Goal: Book appointment/travel/reservation

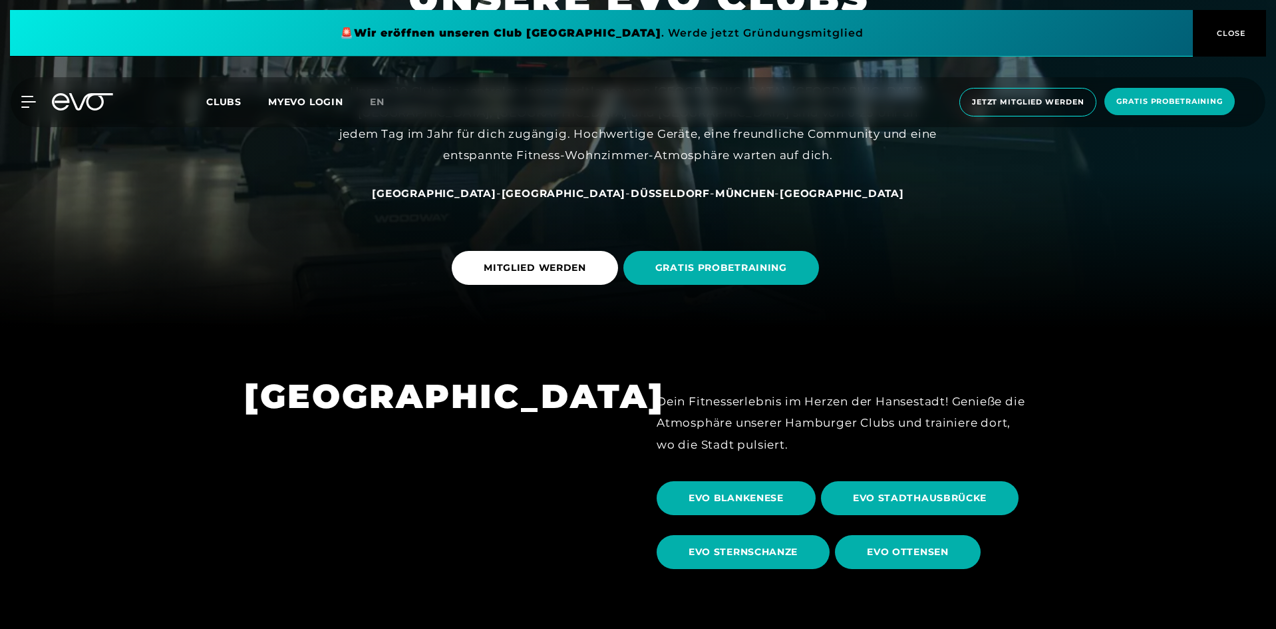
scroll to position [333, 0]
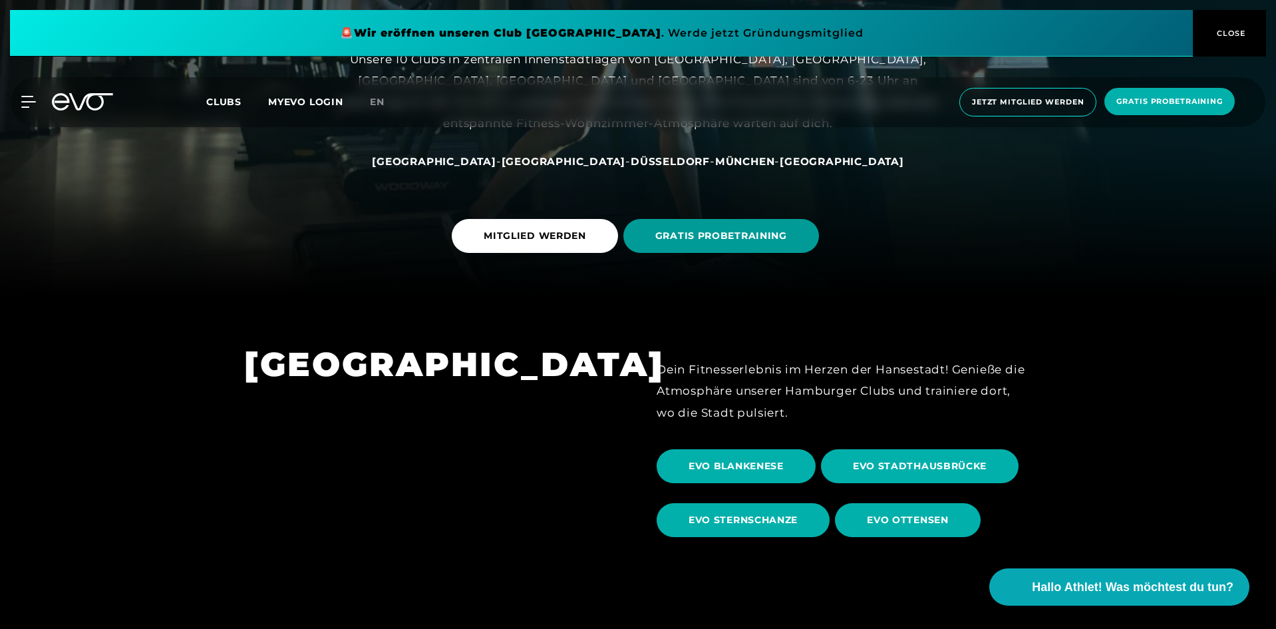
click at [751, 229] on span "GRATIS PROBETRAINING" at bounding box center [721, 236] width 132 height 14
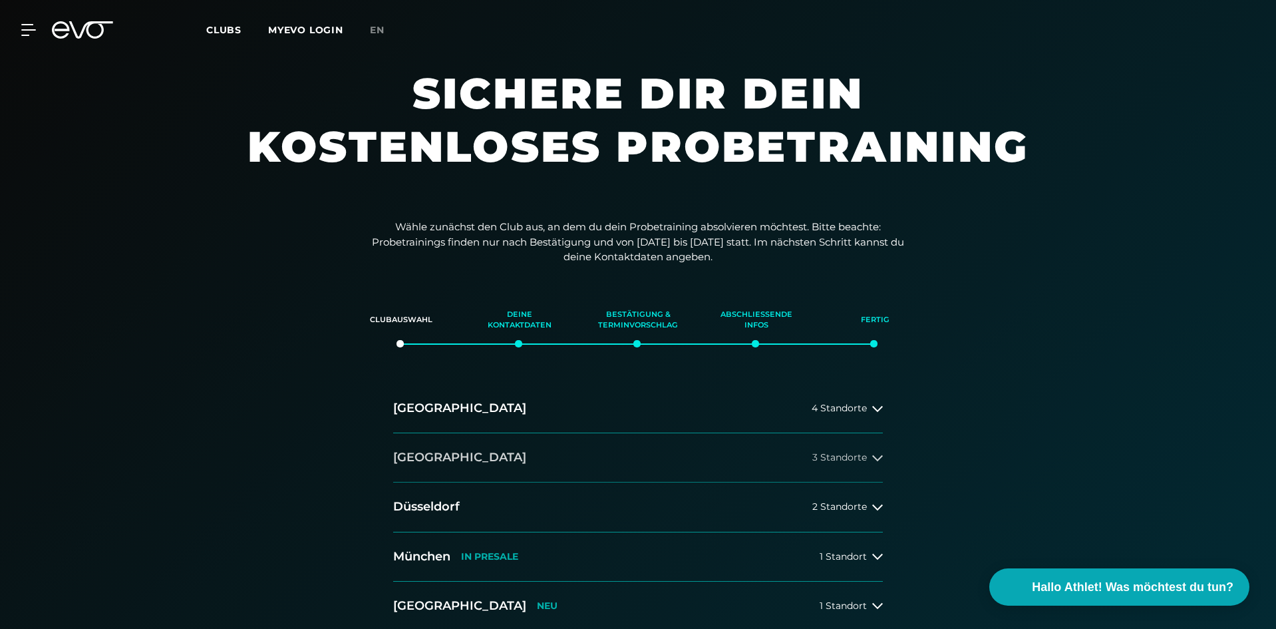
click at [835, 450] on button "[GEOGRAPHIC_DATA] 3 Standorte" at bounding box center [638, 457] width 490 height 49
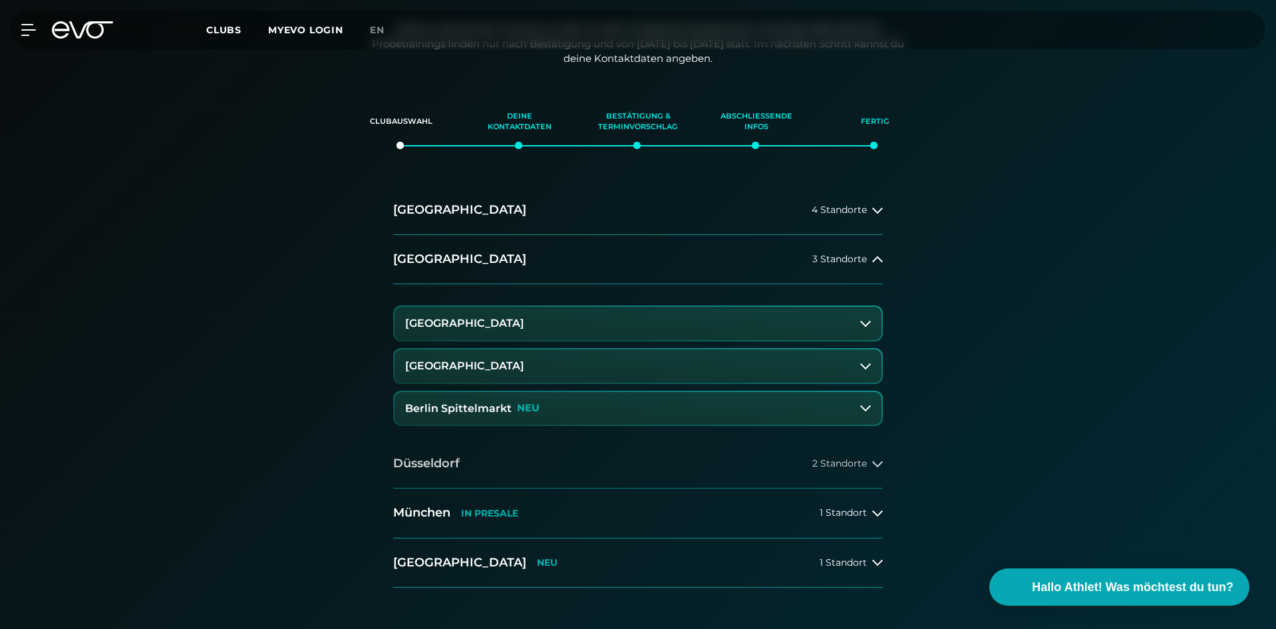
scroll to position [200, 0]
click at [553, 402] on button "Berlin Spittelmarkt NEU" at bounding box center [637, 406] width 487 height 33
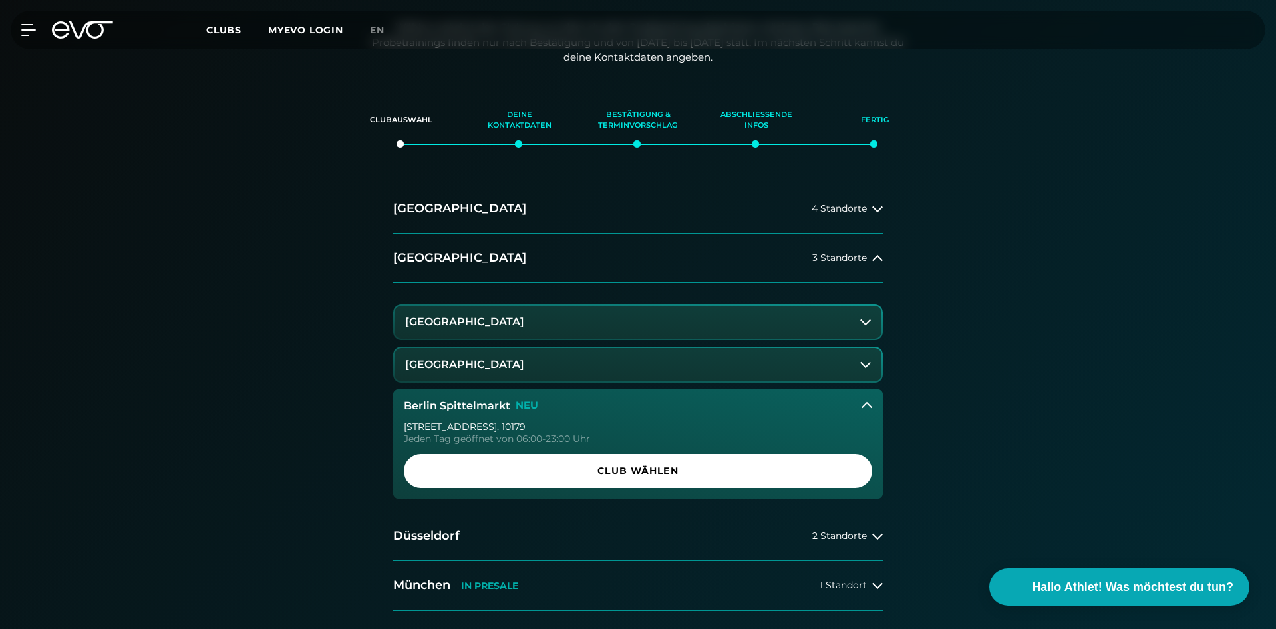
click at [453, 424] on div "[STREET_ADDRESS]" at bounding box center [638, 426] width 468 height 9
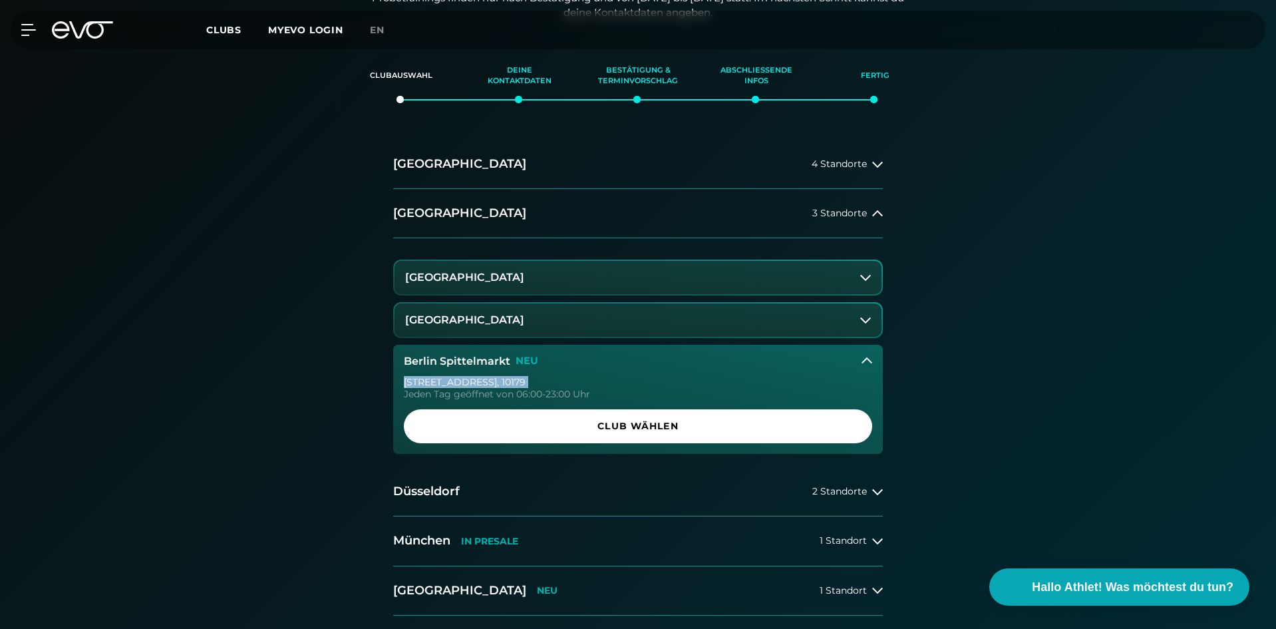
scroll to position [333, 0]
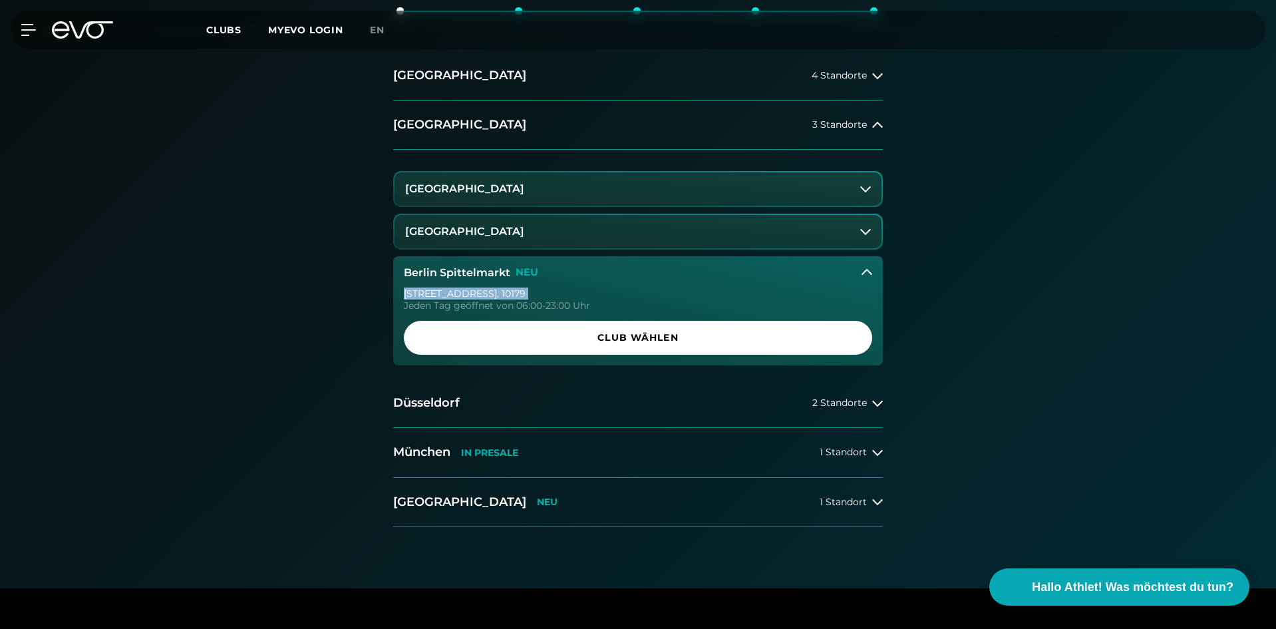
click at [478, 224] on button "[GEOGRAPHIC_DATA]" at bounding box center [637, 231] width 487 height 33
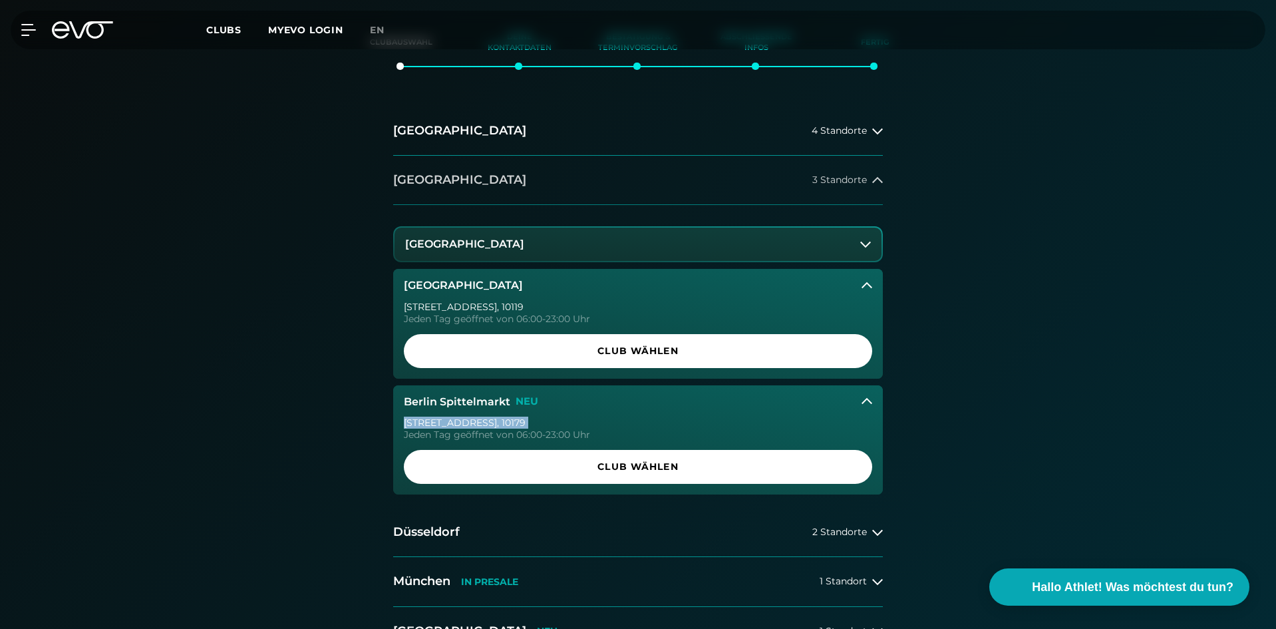
scroll to position [200, 0]
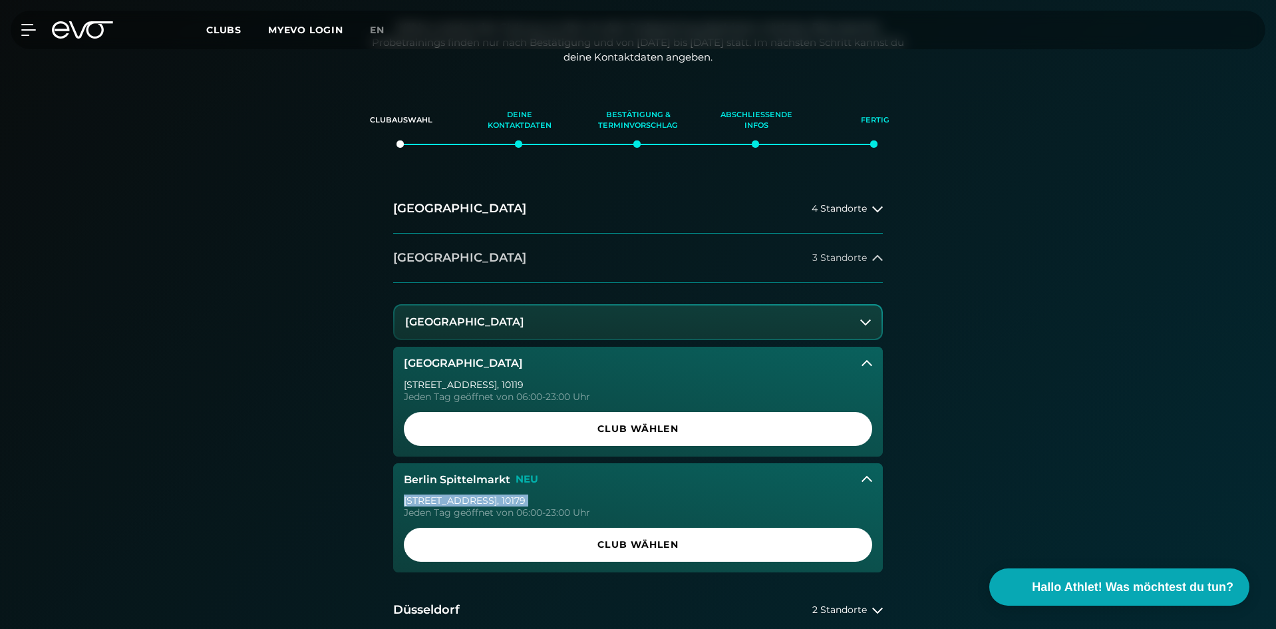
click at [831, 253] on span "3 Standorte" at bounding box center [839, 258] width 55 height 10
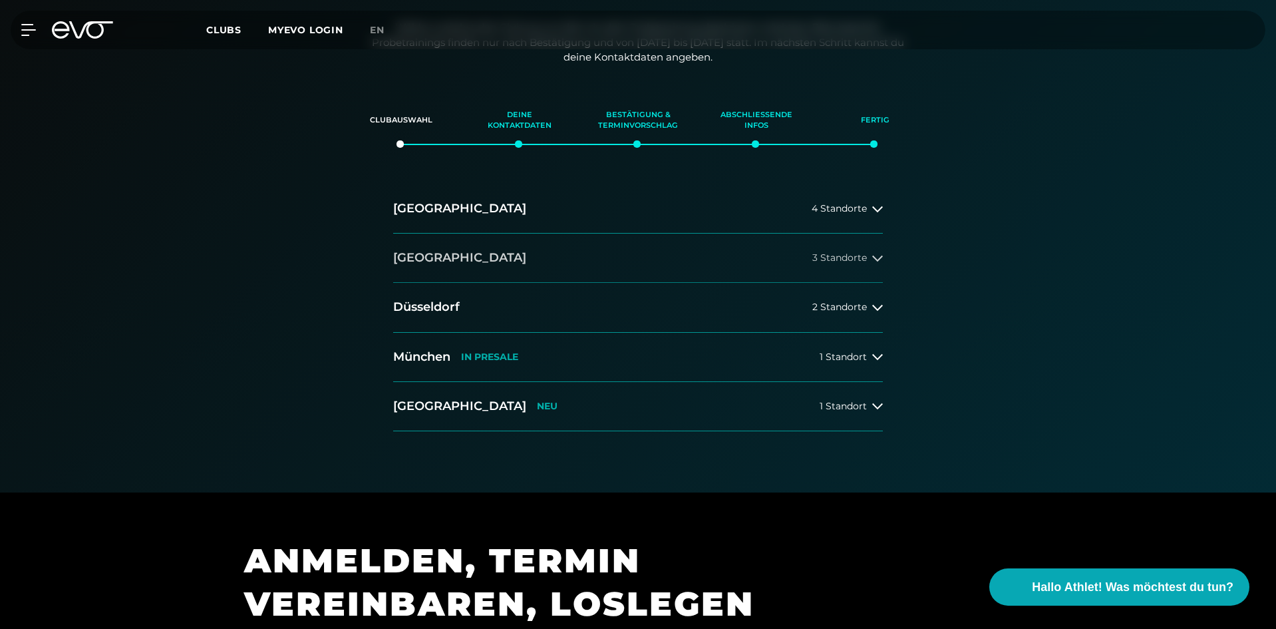
click at [871, 249] on button "[GEOGRAPHIC_DATA] 3 Standorte" at bounding box center [638, 257] width 490 height 49
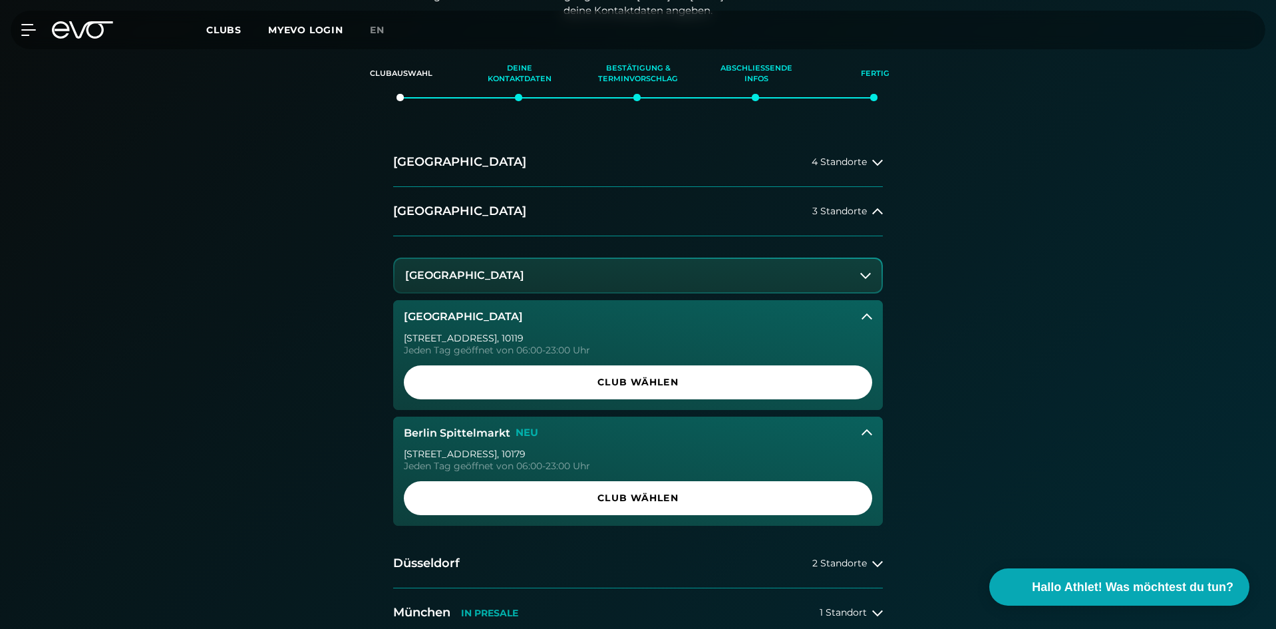
scroll to position [266, 0]
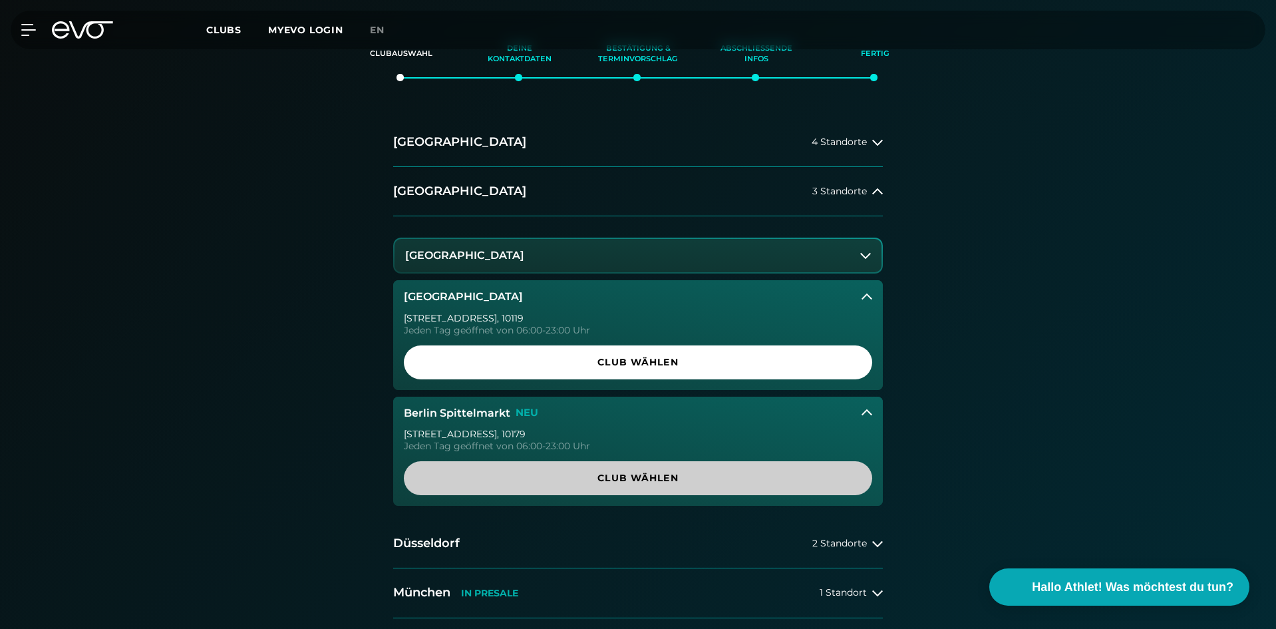
click at [540, 486] on link "Club wählen" at bounding box center [638, 478] width 468 height 34
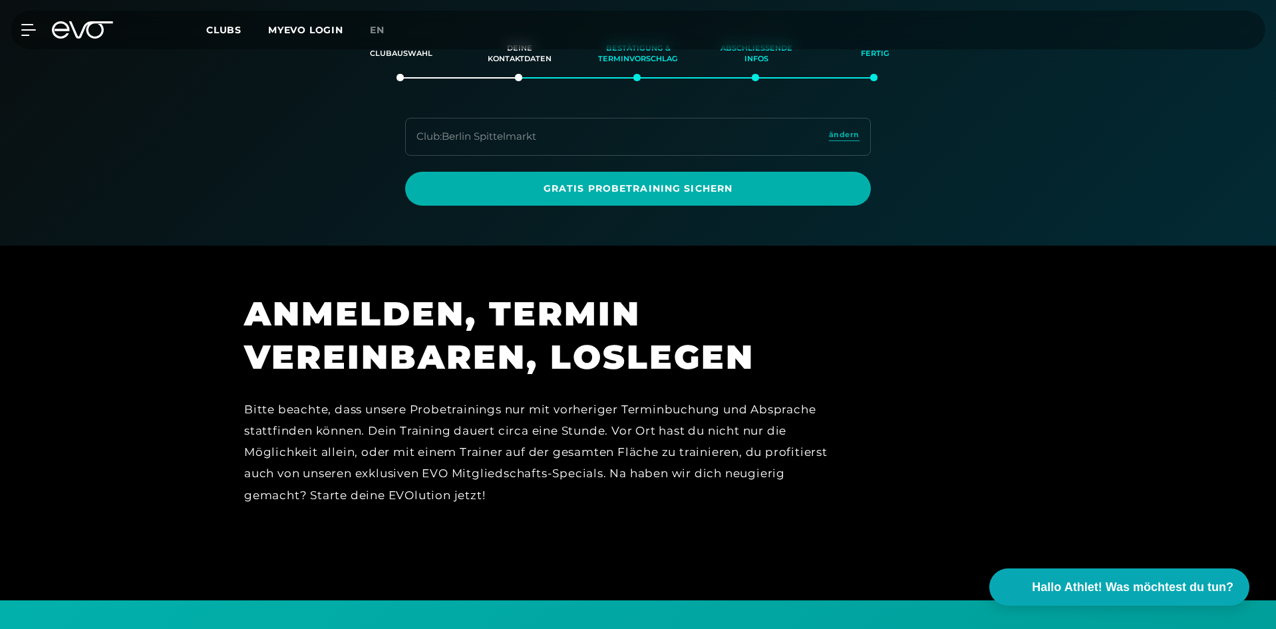
scroll to position [228, 0]
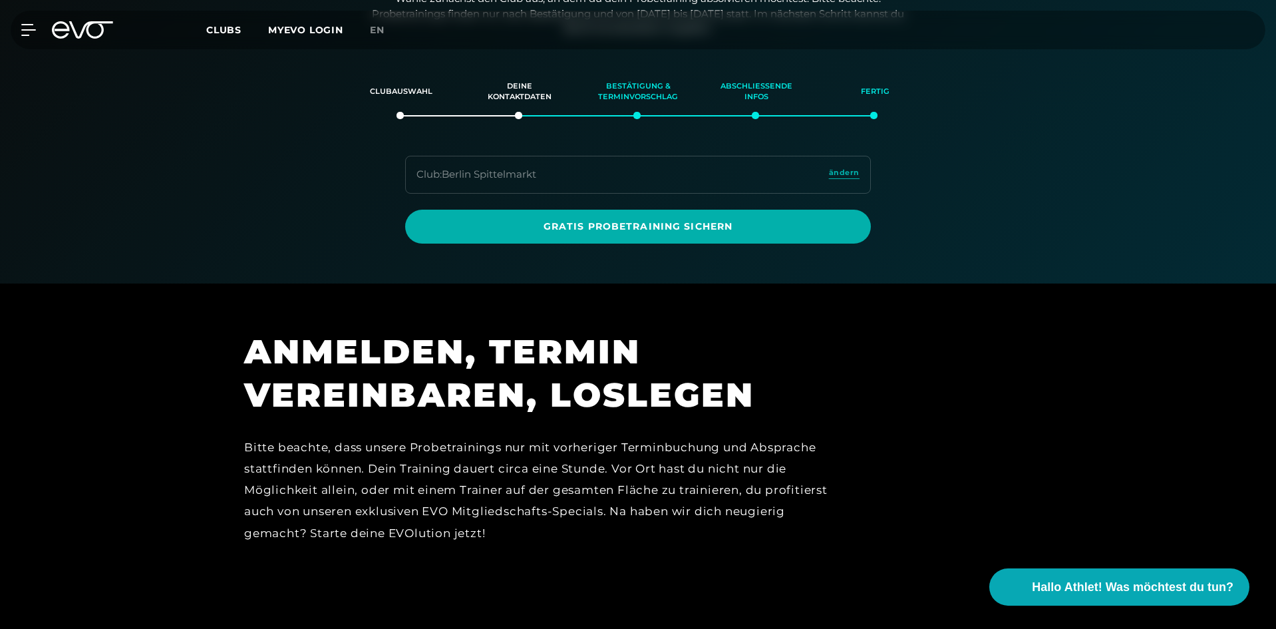
click at [498, 170] on div "Club : [GEOGRAPHIC_DATA]" at bounding box center [476, 174] width 120 height 15
click at [623, 178] on div "Club : Berlin Spittelmarkt ändern" at bounding box center [638, 175] width 466 height 38
click at [837, 167] on span "ändern" at bounding box center [844, 172] width 31 height 11
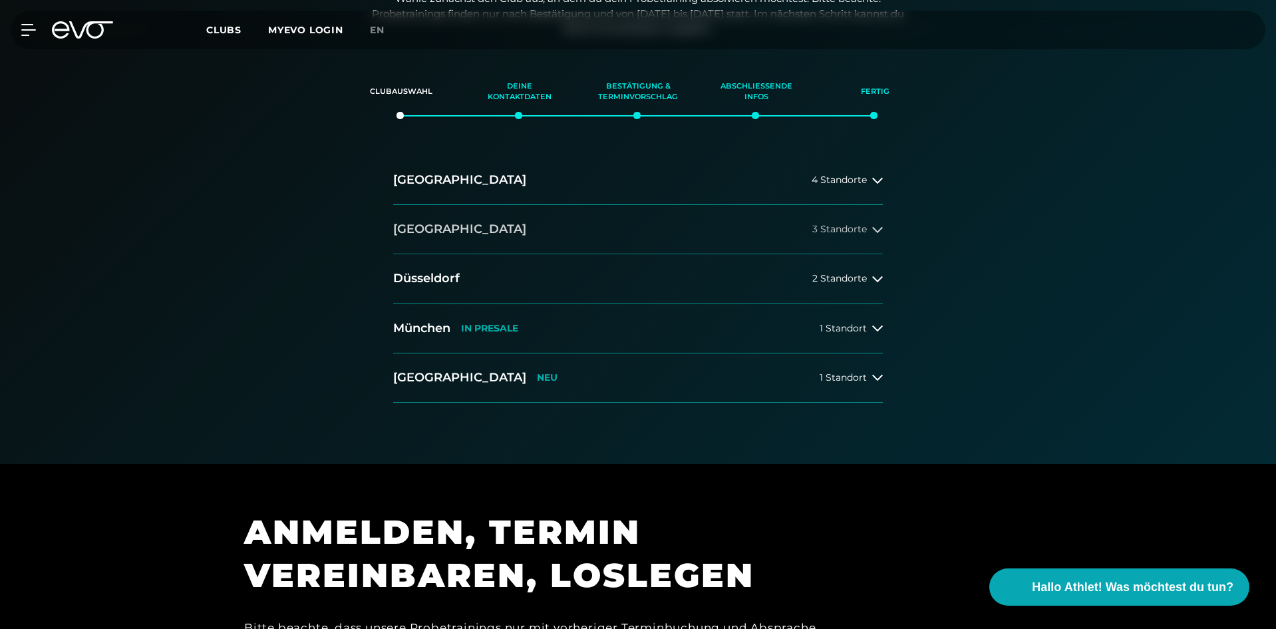
click at [871, 236] on button "[GEOGRAPHIC_DATA] 3 Standorte" at bounding box center [638, 229] width 490 height 49
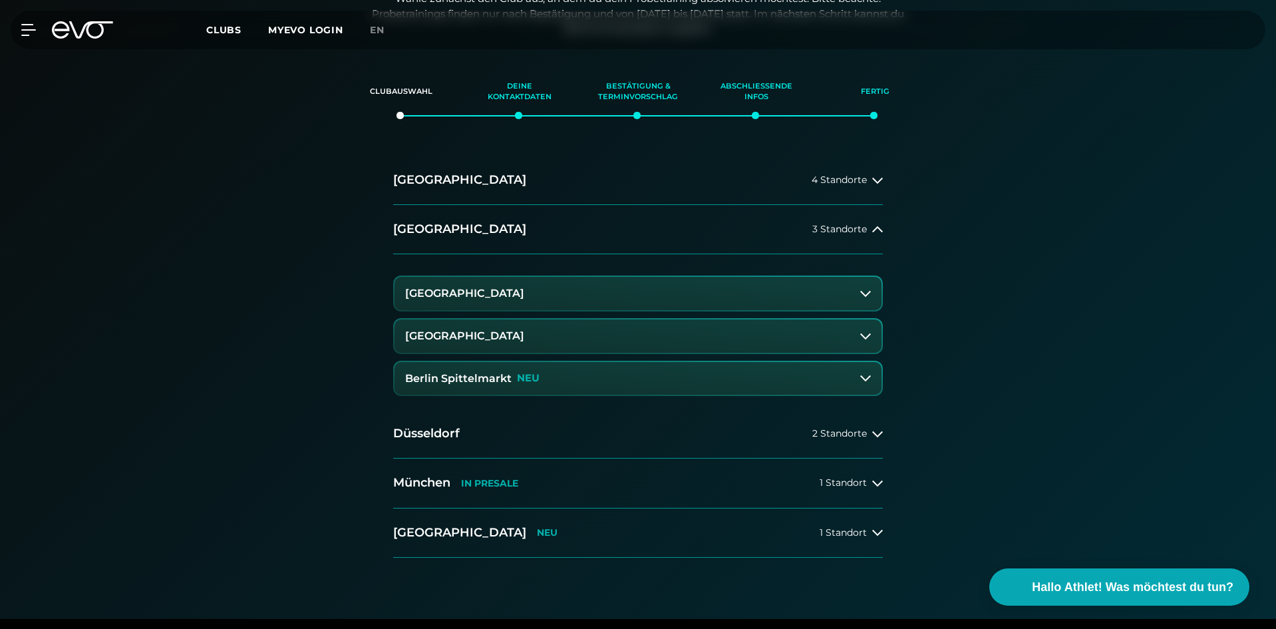
click at [599, 293] on button "[GEOGRAPHIC_DATA]" at bounding box center [637, 293] width 487 height 33
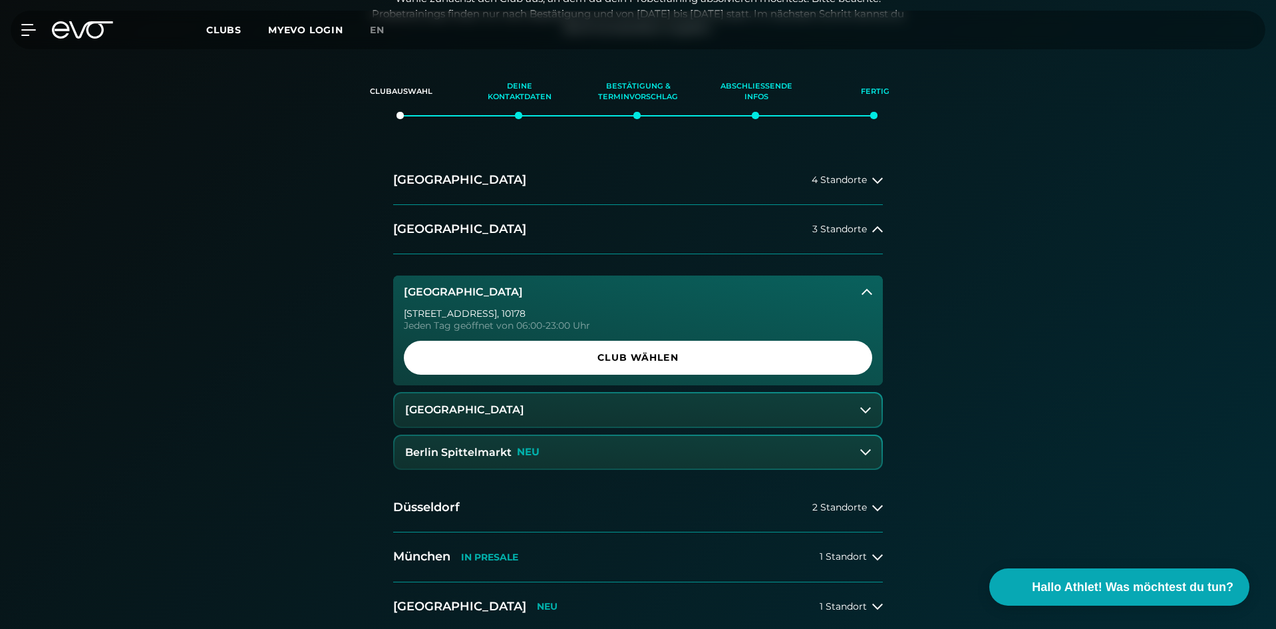
click at [605, 348] on link "Club wählen" at bounding box center [638, 358] width 468 height 34
